Goal: Information Seeking & Learning: Check status

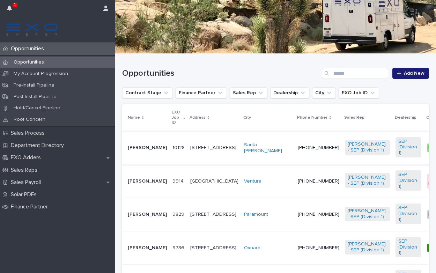
scroll to position [89, 0]
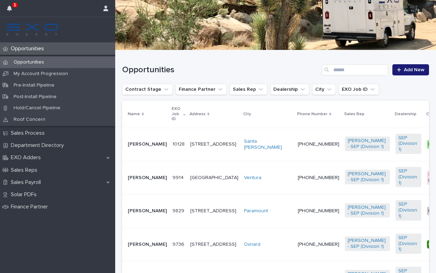
click at [140, 145] on p "[PERSON_NAME]" at bounding box center [147, 144] width 39 height 6
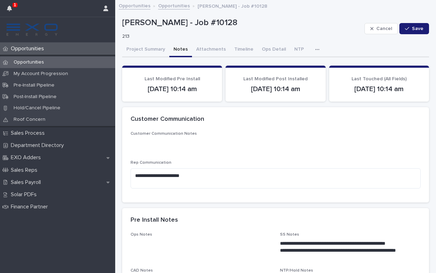
click at [181, 50] on button "Notes" at bounding box center [180, 50] width 23 height 15
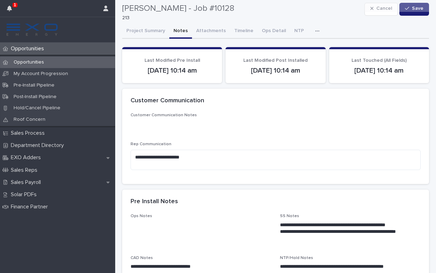
scroll to position [18, 0]
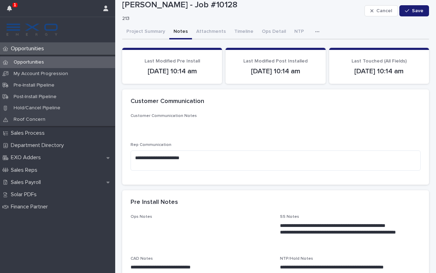
click at [315, 30] on icon "button" at bounding box center [317, 31] width 4 height 5
click at [290, 46] on button "Activity" at bounding box center [293, 50] width 46 height 10
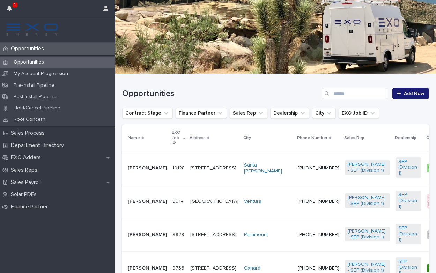
scroll to position [70, 0]
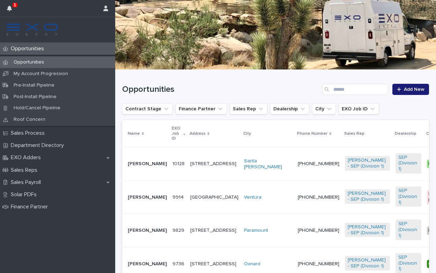
click at [139, 200] on p "[PERSON_NAME]" at bounding box center [147, 197] width 39 height 6
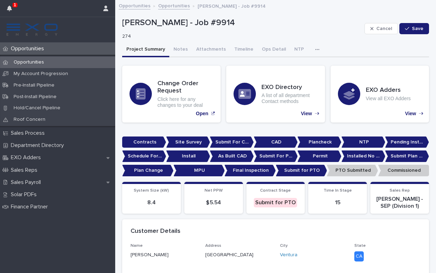
click at [315, 47] on icon "button" at bounding box center [317, 49] width 4 height 5
click at [283, 67] on span "Activity" at bounding box center [280, 67] width 15 height 5
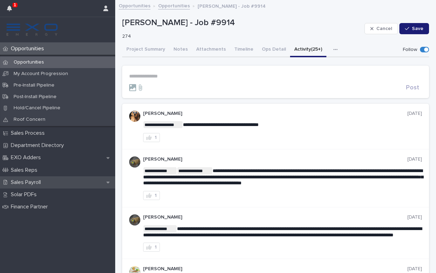
click at [29, 180] on p "Sales Payroll" at bounding box center [27, 182] width 38 height 7
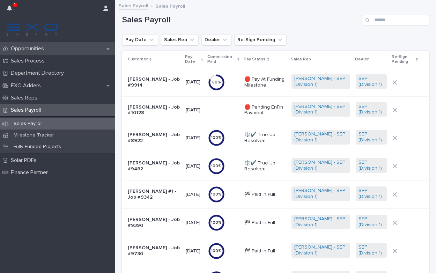
click at [43, 50] on p "Opportunities" at bounding box center [29, 48] width 42 height 7
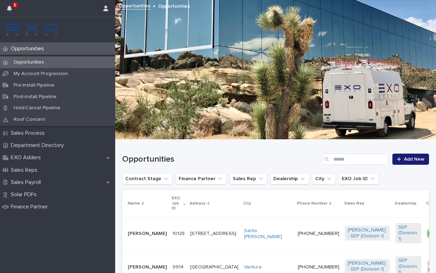
click at [134, 237] on p "[PERSON_NAME]" at bounding box center [147, 234] width 39 height 6
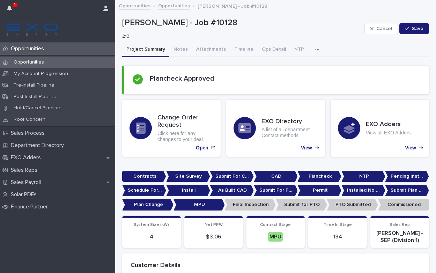
click at [315, 47] on icon "button" at bounding box center [317, 49] width 4 height 5
click at [288, 71] on button "Activity" at bounding box center [293, 68] width 46 height 10
click at [153, 50] on button "Project Summary" at bounding box center [145, 50] width 47 height 15
